Goal: Browse casually: Explore the website without a specific task or goal

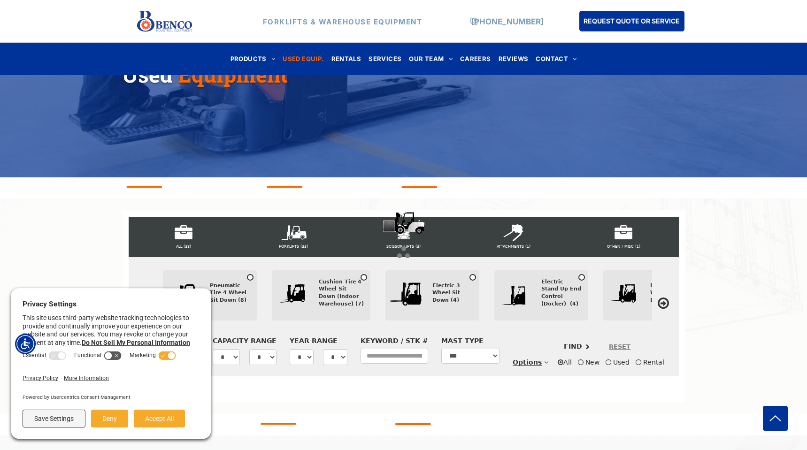
scroll to position [191, 0]
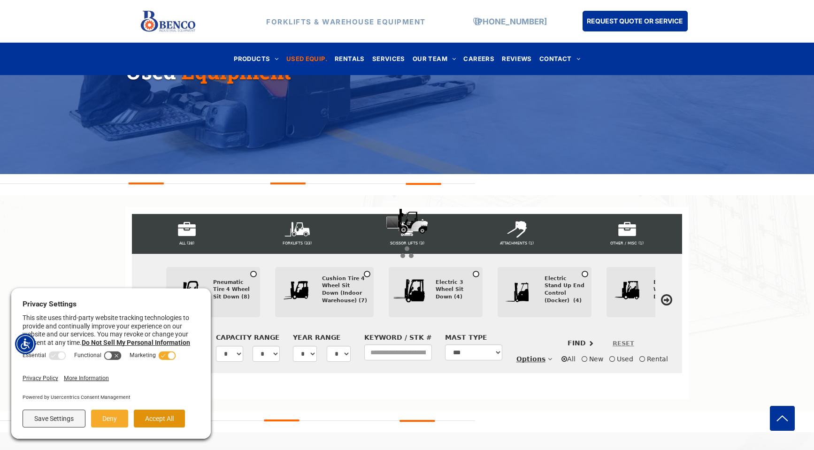
click at [160, 421] on button "Accept All" at bounding box center [159, 419] width 51 height 18
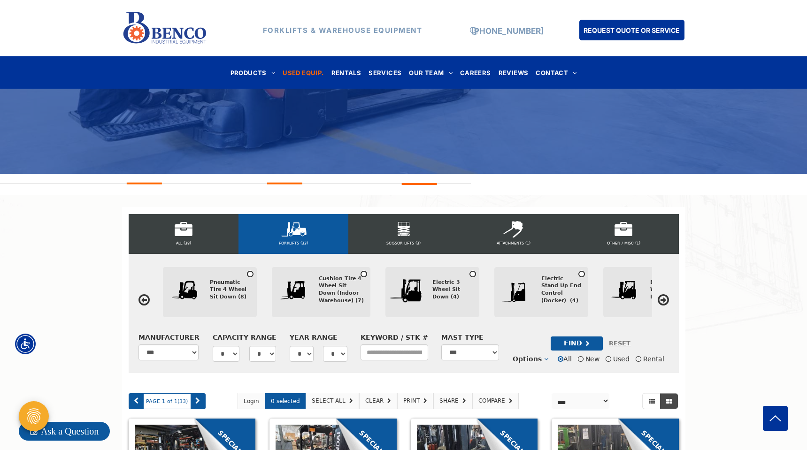
click at [666, 301] on icon at bounding box center [662, 299] width 11 height 13
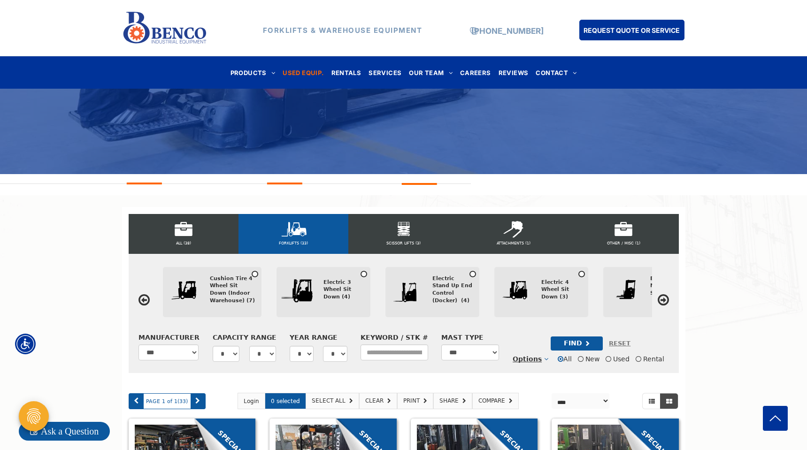
click at [666, 301] on icon at bounding box center [662, 299] width 11 height 13
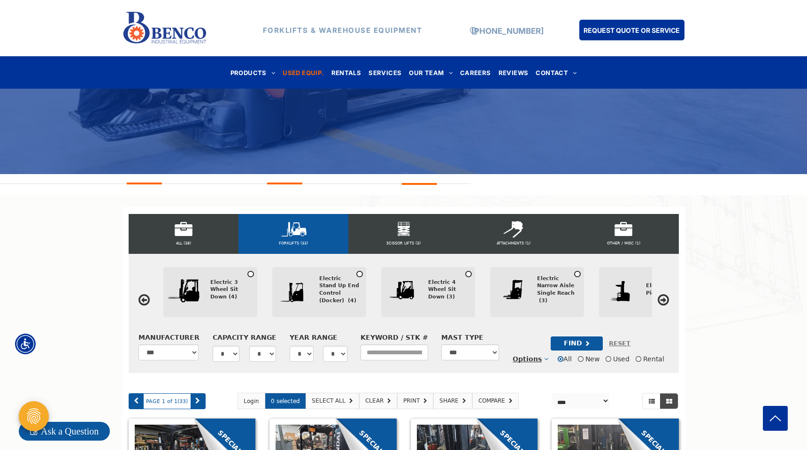
click at [666, 301] on icon at bounding box center [662, 299] width 11 height 13
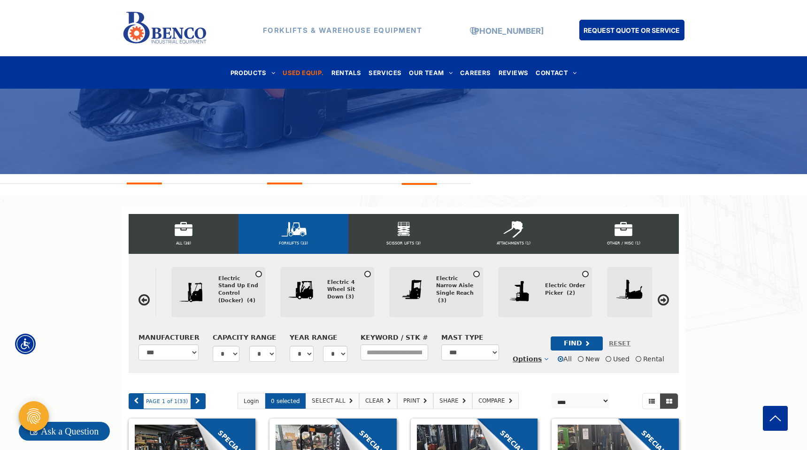
click at [666, 301] on icon at bounding box center [662, 299] width 11 height 13
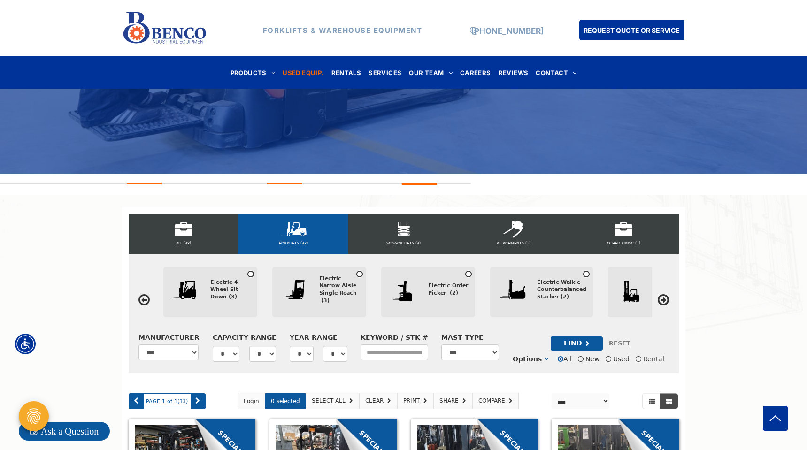
click at [666, 301] on icon at bounding box center [662, 299] width 11 height 13
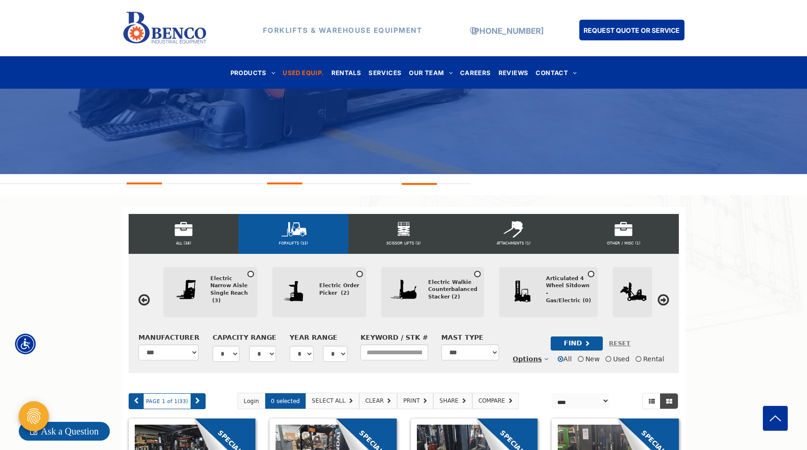
click at [666, 301] on icon at bounding box center [662, 299] width 11 height 13
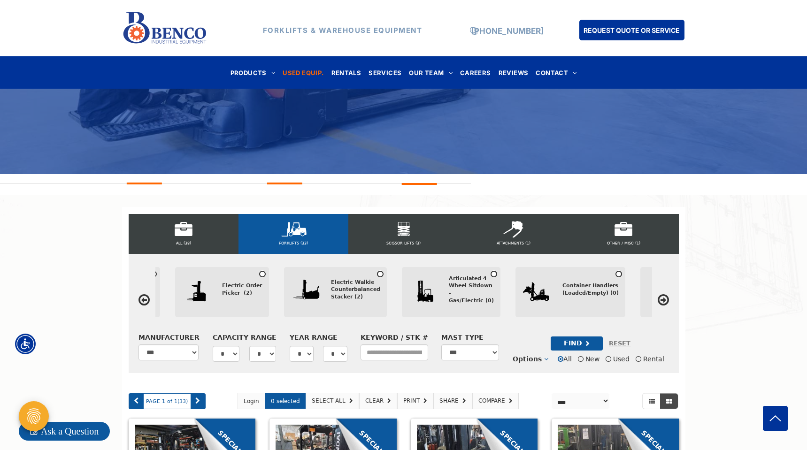
click at [666, 301] on icon at bounding box center [662, 299] width 11 height 13
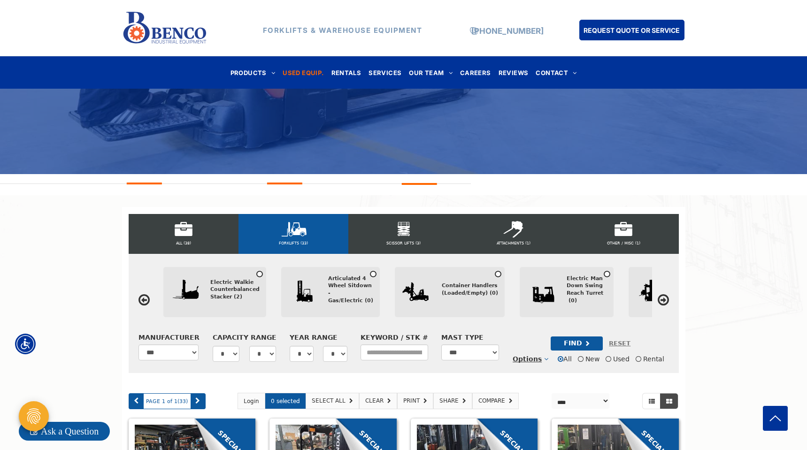
click at [666, 301] on icon at bounding box center [662, 299] width 11 height 13
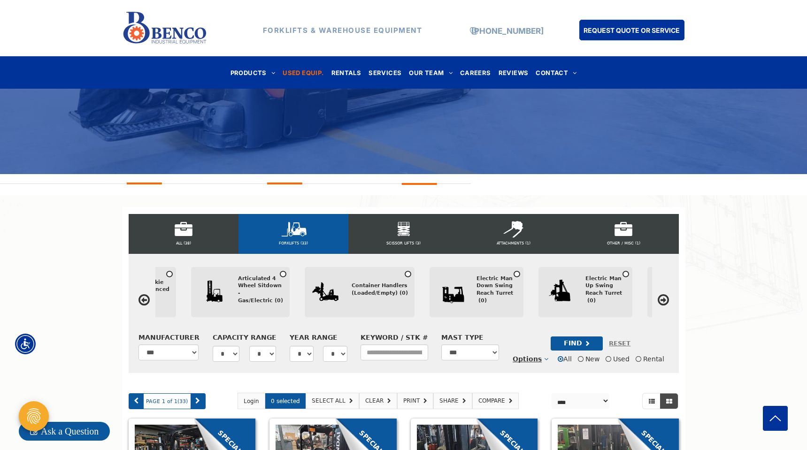
scroll to position [0, 884]
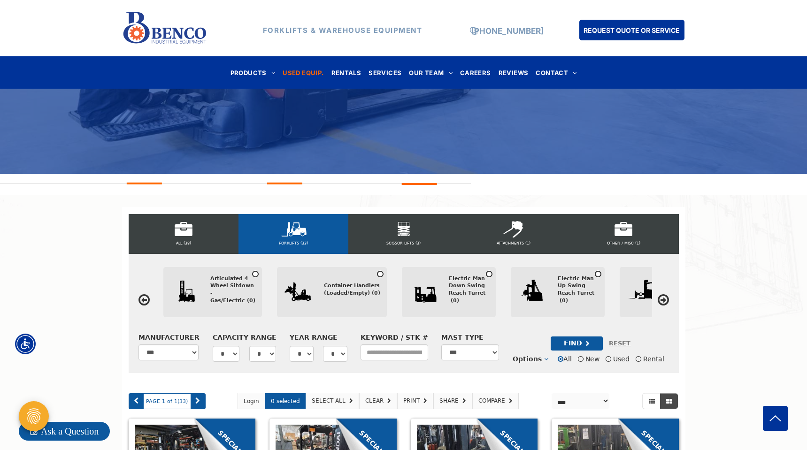
click at [666, 301] on icon at bounding box center [662, 299] width 11 height 13
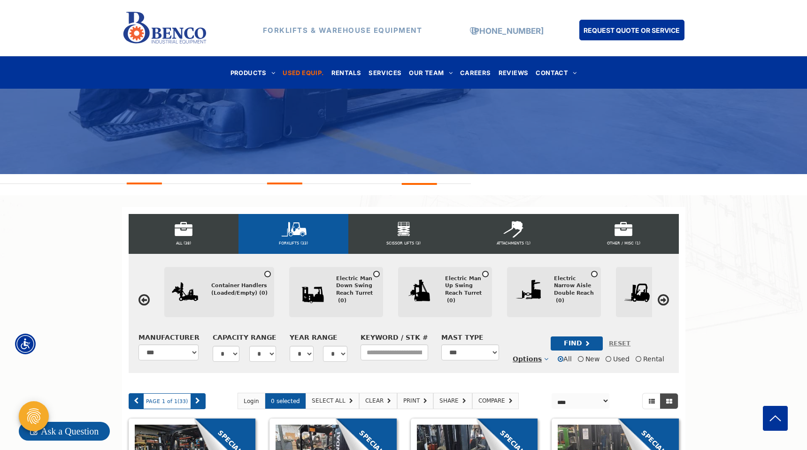
click at [666, 301] on icon at bounding box center [662, 299] width 11 height 13
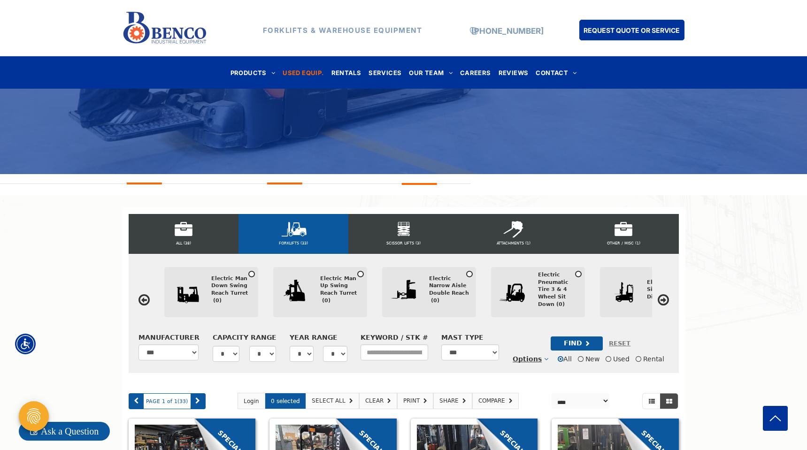
click at [666, 301] on icon at bounding box center [662, 299] width 11 height 13
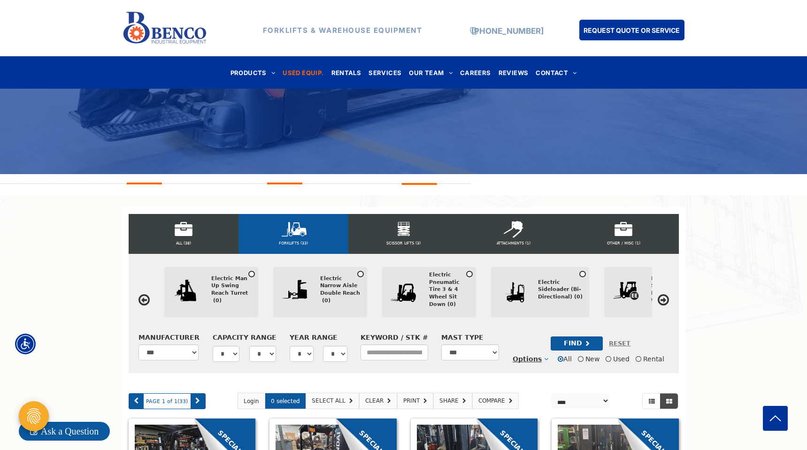
click at [666, 301] on icon at bounding box center [662, 299] width 11 height 13
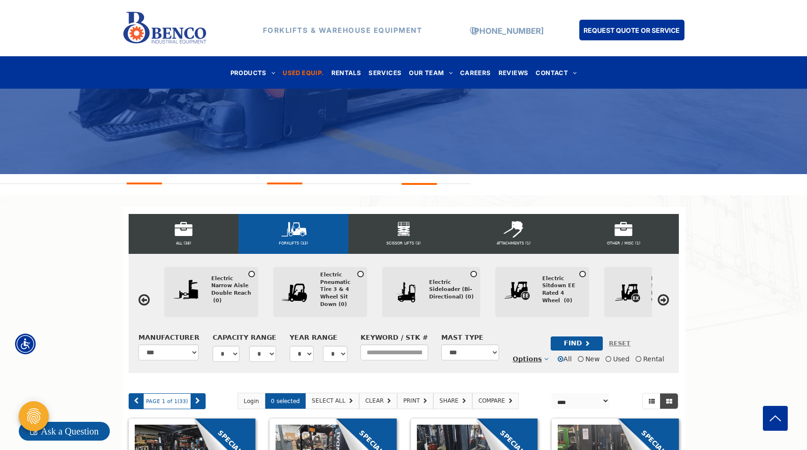
click at [666, 301] on icon at bounding box center [662, 299] width 11 height 13
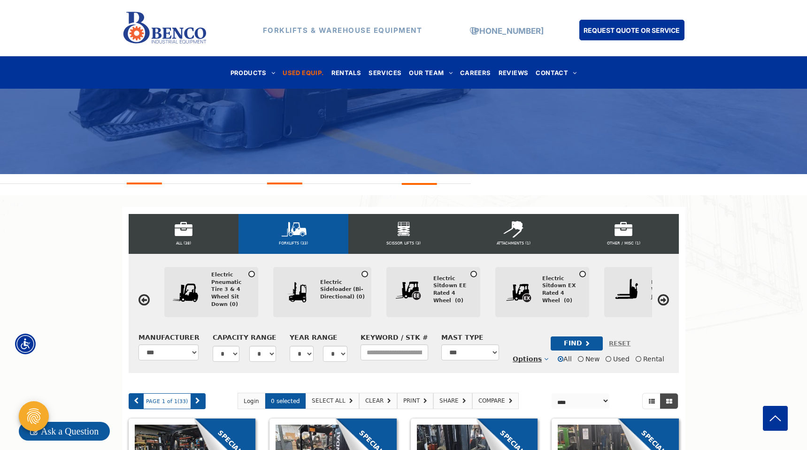
click at [666, 301] on icon at bounding box center [662, 299] width 11 height 13
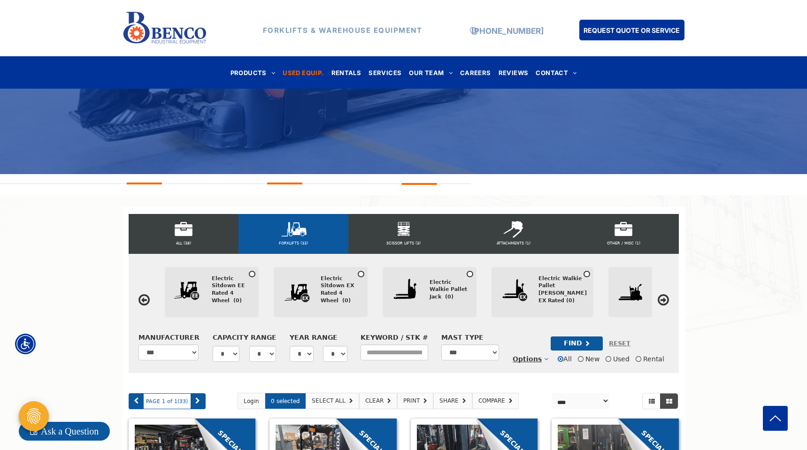
click at [666, 301] on icon at bounding box center [662, 299] width 11 height 13
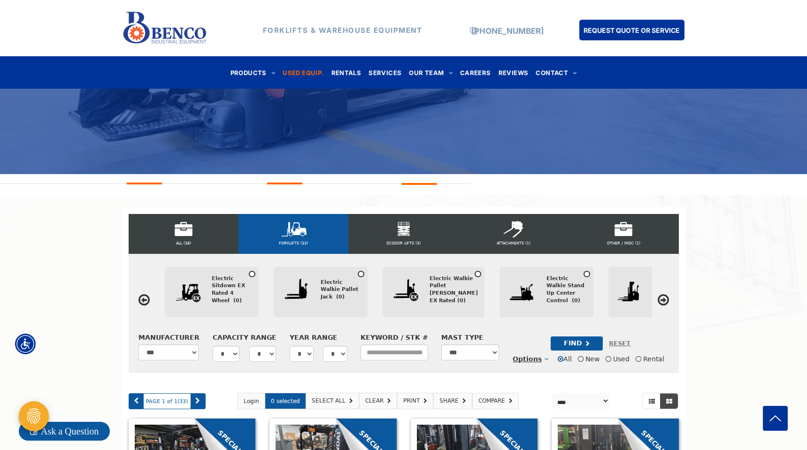
click at [666, 301] on icon at bounding box center [662, 299] width 11 height 13
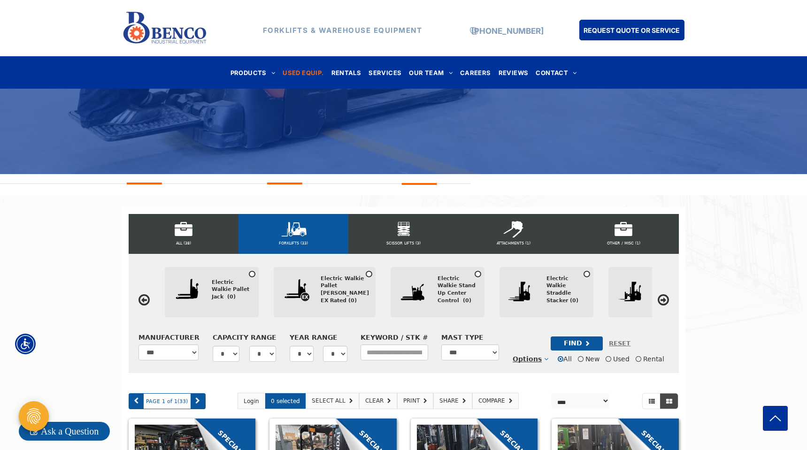
click at [666, 301] on icon at bounding box center [662, 299] width 11 height 13
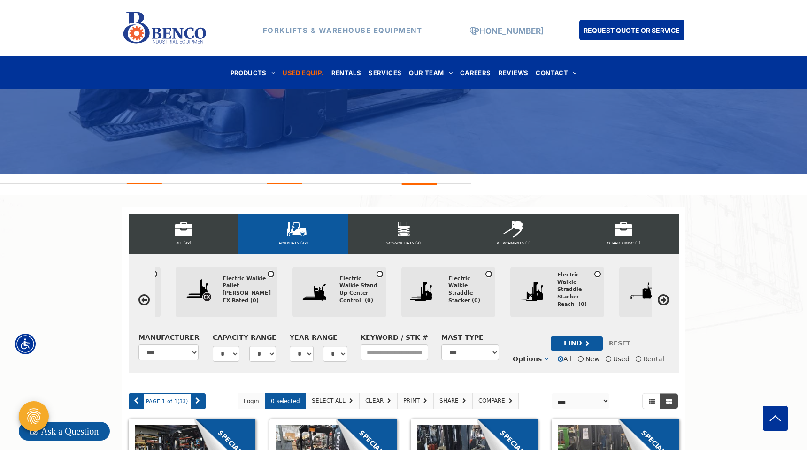
click at [666, 301] on icon at bounding box center [662, 299] width 11 height 13
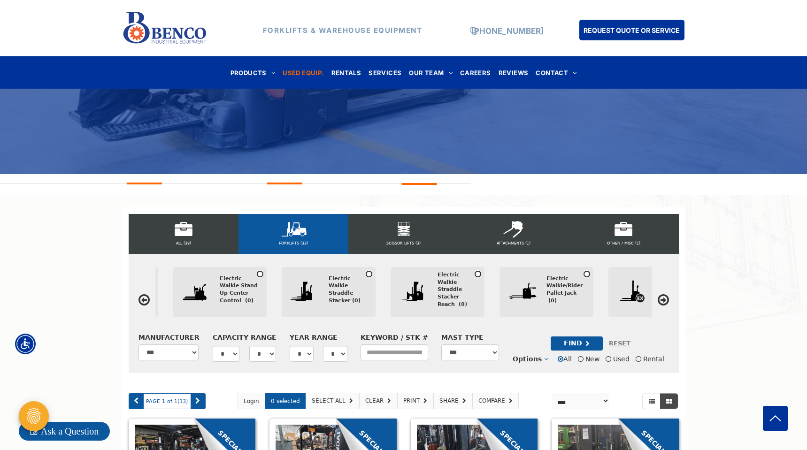
click at [666, 301] on icon at bounding box center [662, 299] width 11 height 13
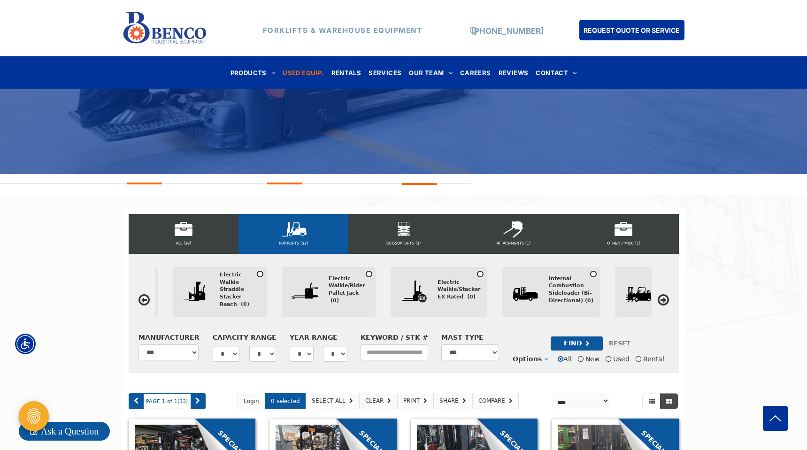
click at [666, 301] on icon at bounding box center [662, 299] width 11 height 13
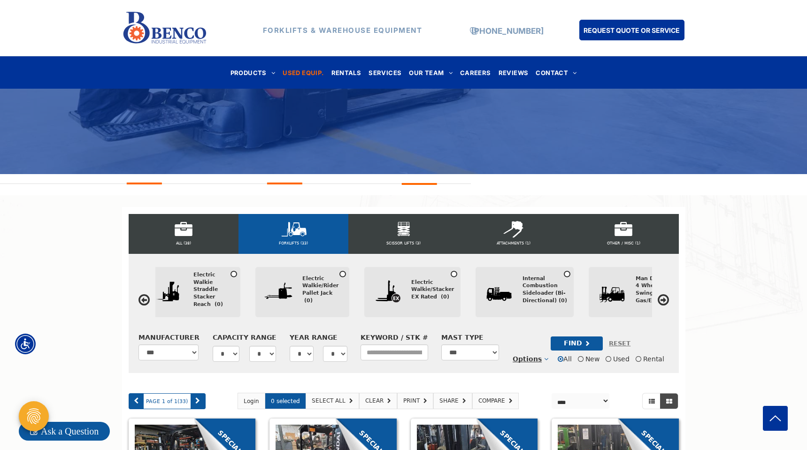
scroll to position [0, 2431]
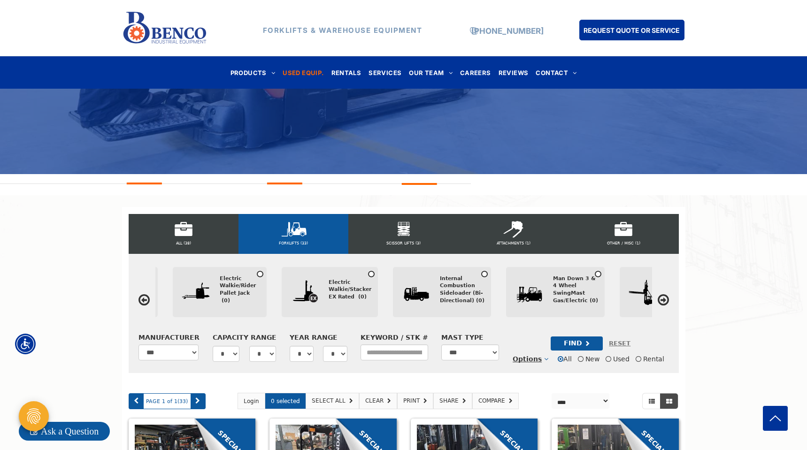
click at [666, 301] on icon at bounding box center [662, 299] width 11 height 13
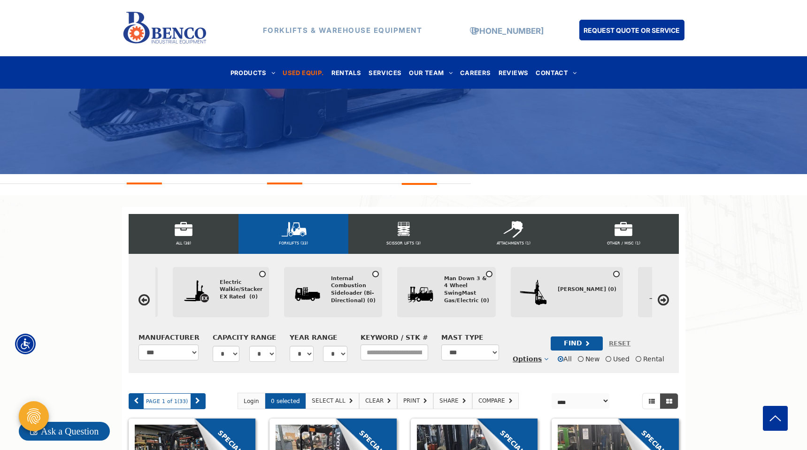
click at [666, 301] on icon at bounding box center [662, 299] width 11 height 13
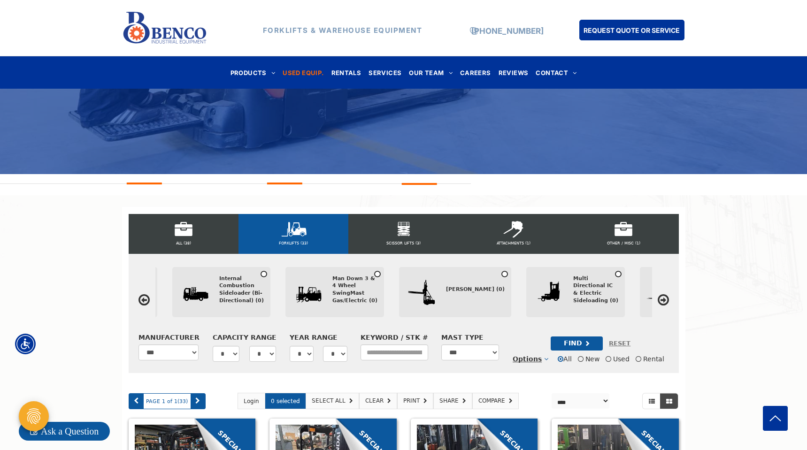
click at [666, 301] on icon at bounding box center [662, 299] width 11 height 13
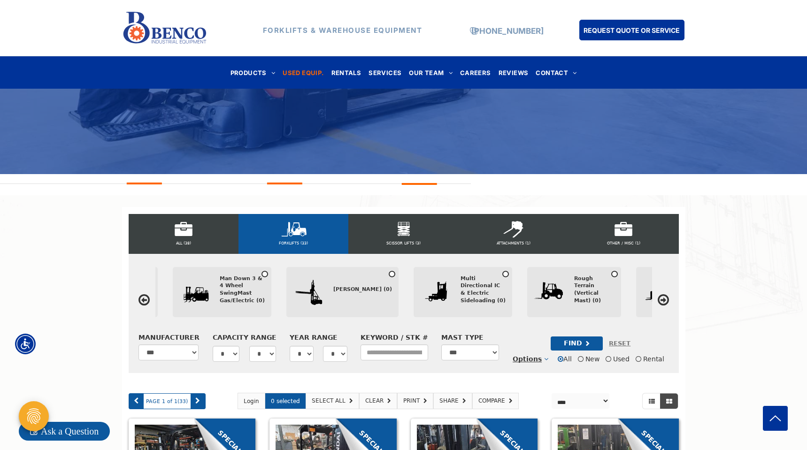
click at [666, 301] on icon at bounding box center [662, 299] width 11 height 13
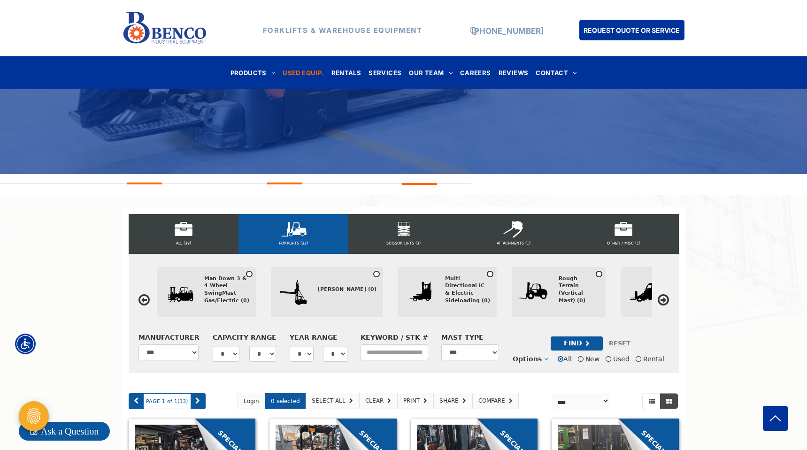
scroll to position [0, 2822]
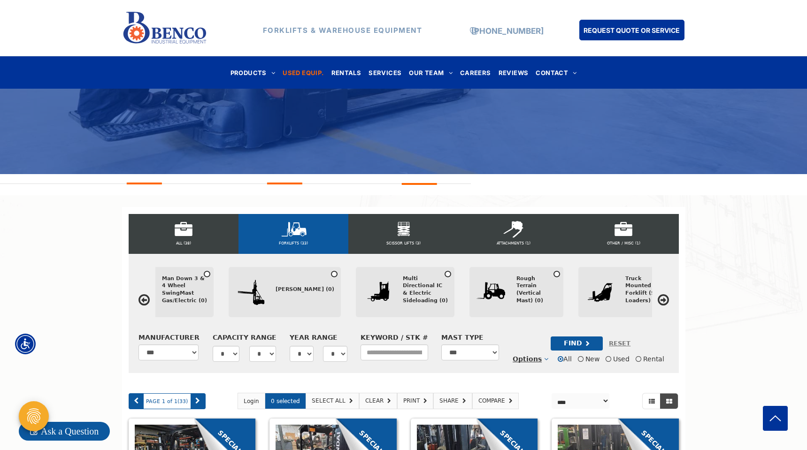
click at [666, 301] on icon at bounding box center [662, 299] width 11 height 13
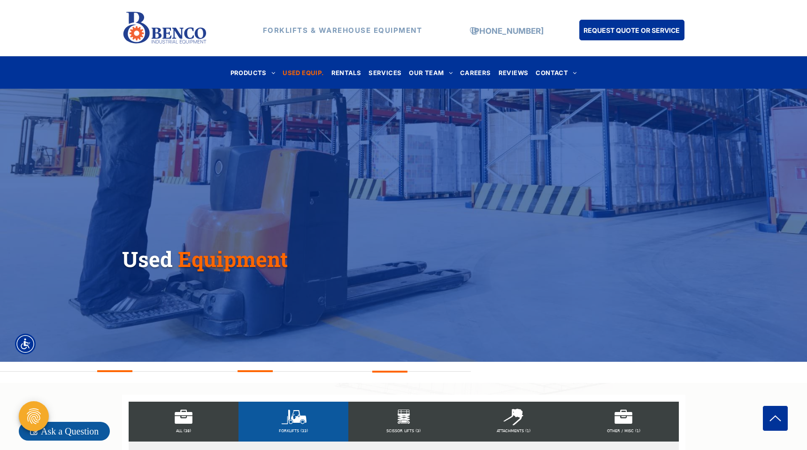
scroll to position [0, 0]
